Goal: Find specific page/section: Find specific page/section

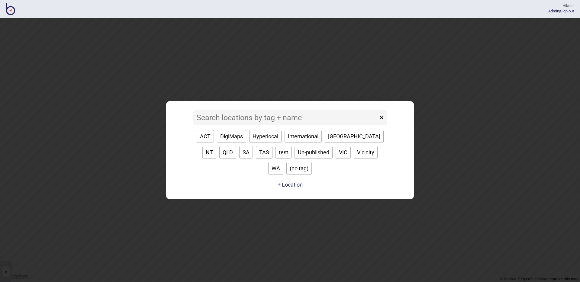
click at [229, 121] on input at bounding box center [285, 117] width 185 height 15
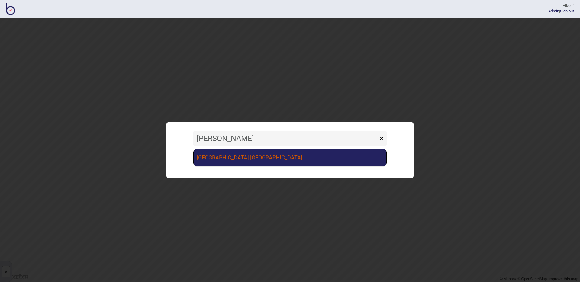
type input "[PERSON_NAME]"
click at [268, 161] on link "[GEOGRAPHIC_DATA] [GEOGRAPHIC_DATA]" at bounding box center [289, 158] width 193 height 18
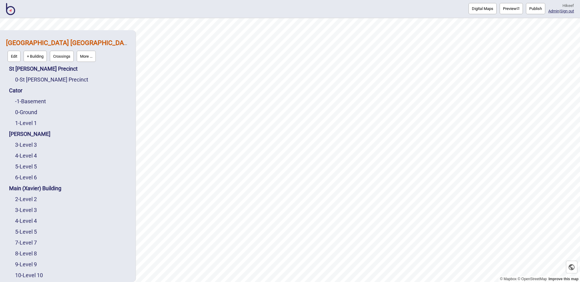
click at [508, 9] on button "Preview" at bounding box center [511, 8] width 23 height 11
